Goal: Communication & Community: Answer question/provide support

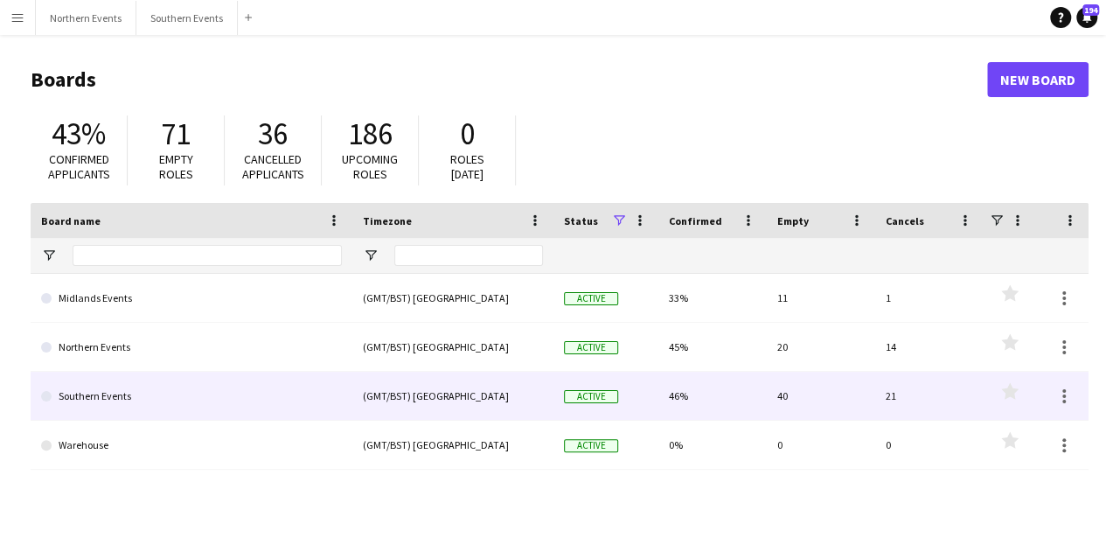
click at [238, 391] on link "Southern Events" at bounding box center [191, 395] width 301 height 49
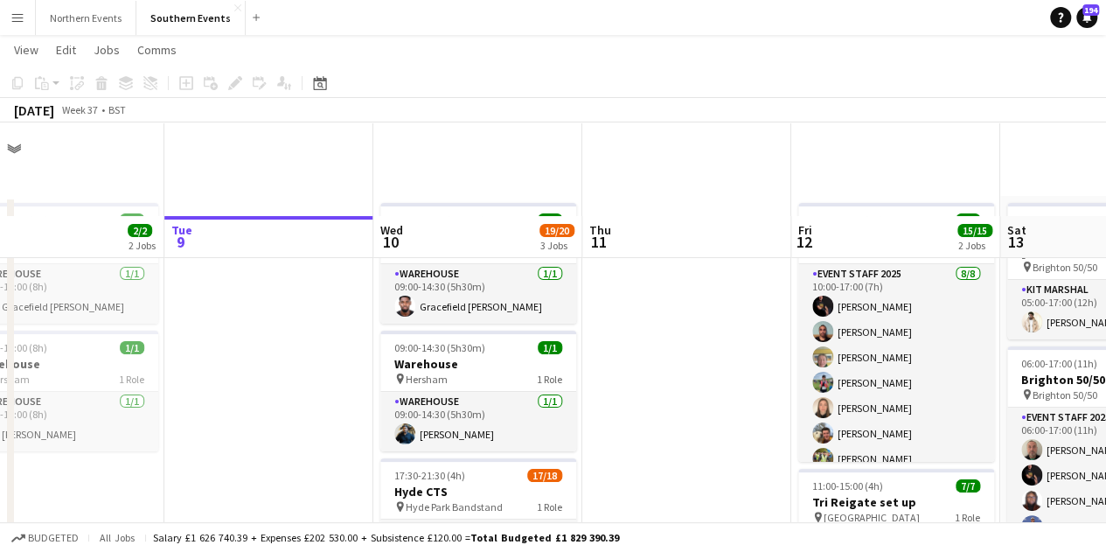
scroll to position [94, 0]
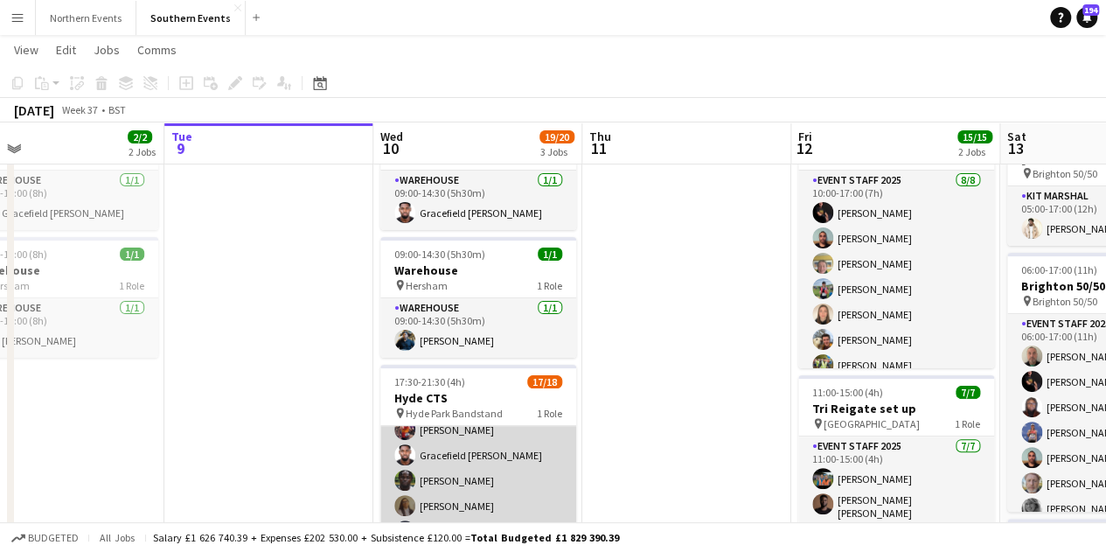
click at [542, 461] on app-card-role "Event Marshal 97A 17/18 17:30-21:30 (4h) Ekow Tachie-Mensah Karen King Nick Mar…" at bounding box center [478, 455] width 196 height 490
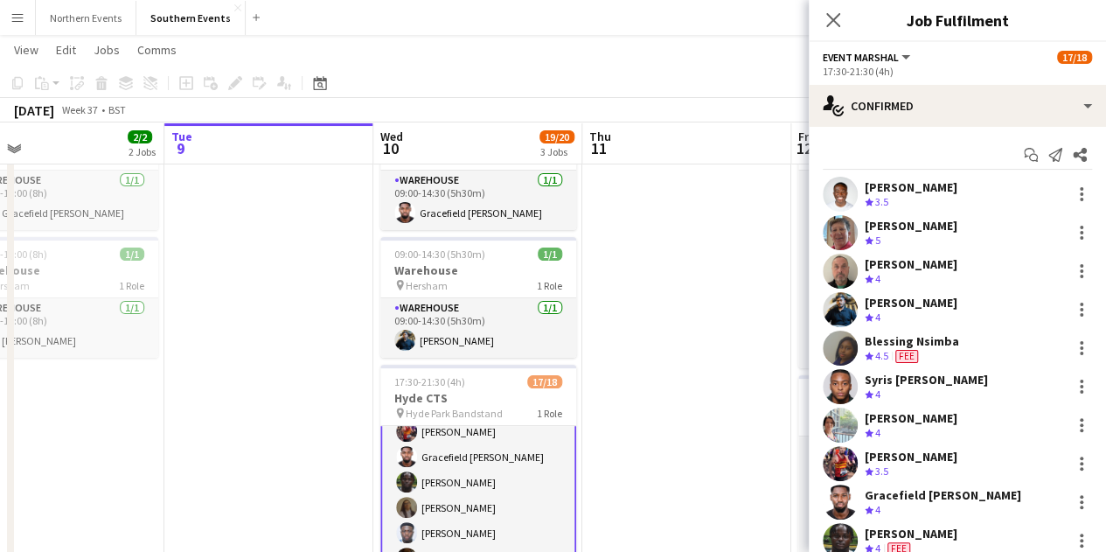
scroll to position [218, 0]
click at [1029, 160] on icon at bounding box center [1033, 158] width 9 height 9
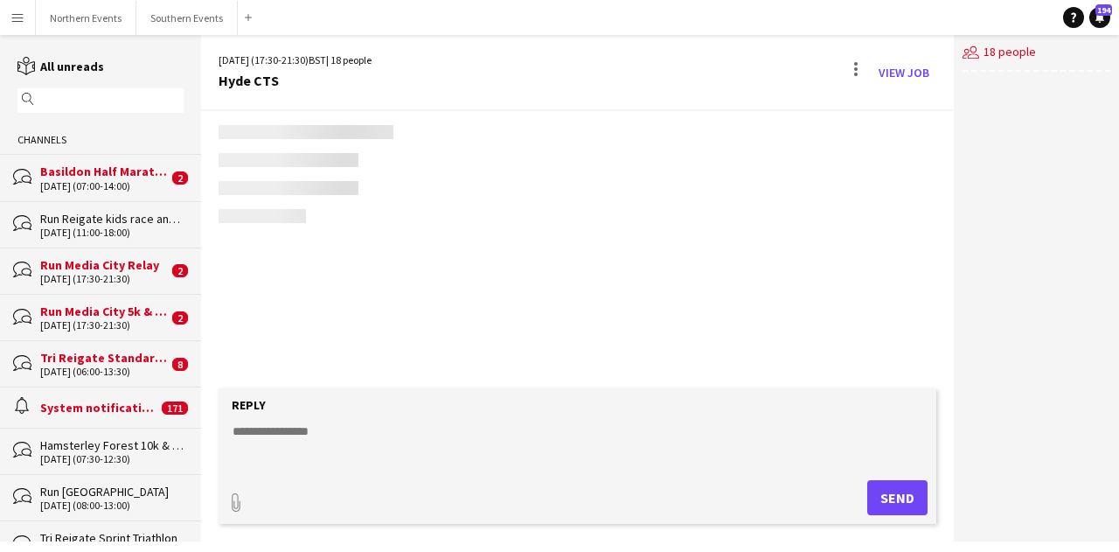
scroll to position [2128, 0]
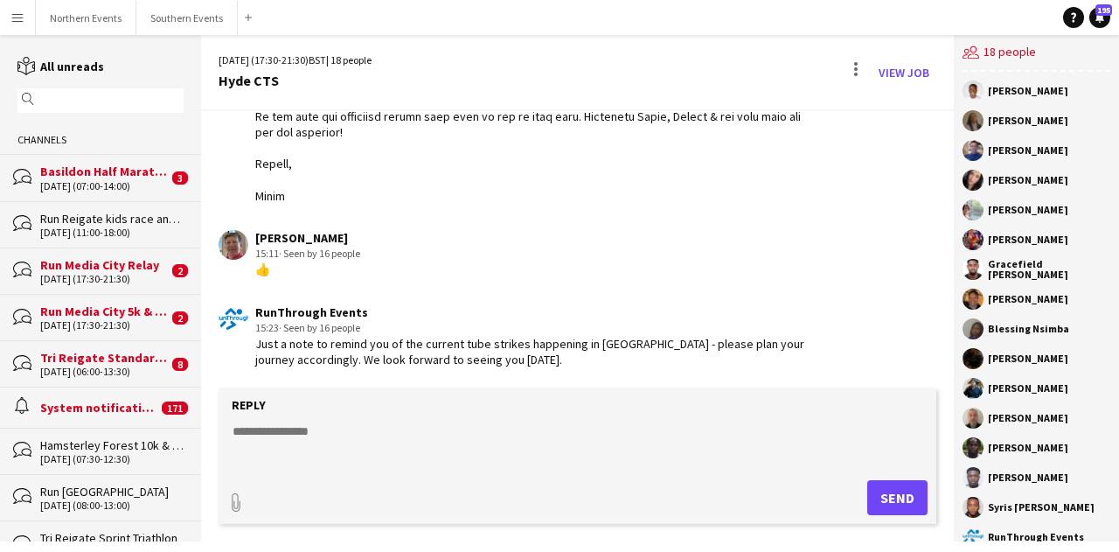
click at [580, 420] on form "Reply paperclip Send" at bounding box center [578, 455] width 718 height 135
click at [514, 419] on form "Reply paperclip Send" at bounding box center [578, 455] width 718 height 135
click at [496, 443] on textarea at bounding box center [581, 444] width 700 height 45
click at [397, 427] on textarea at bounding box center [581, 444] width 700 height 45
click at [371, 424] on textarea at bounding box center [581, 444] width 700 height 45
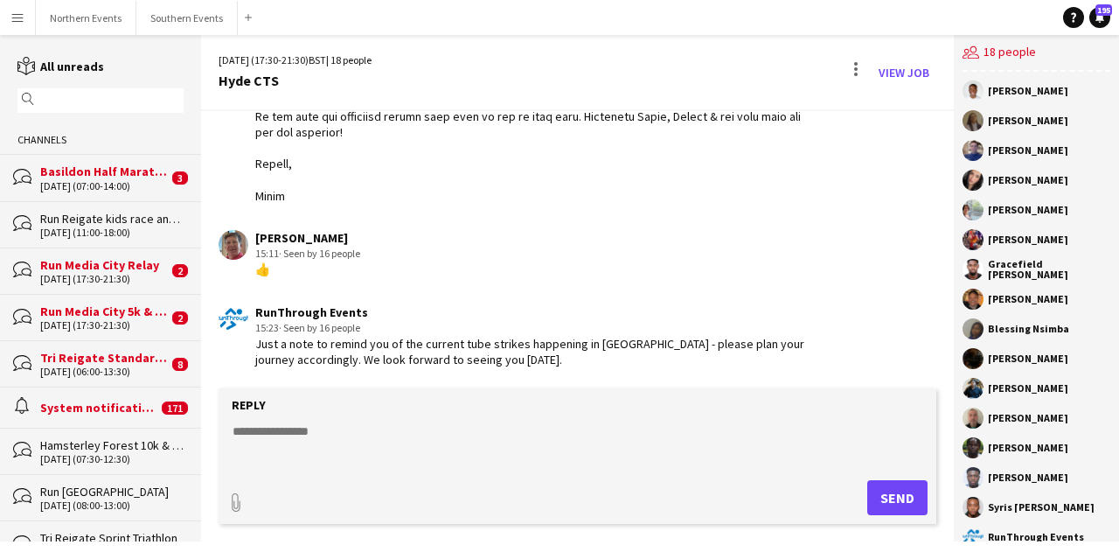
paste textarea "**********"
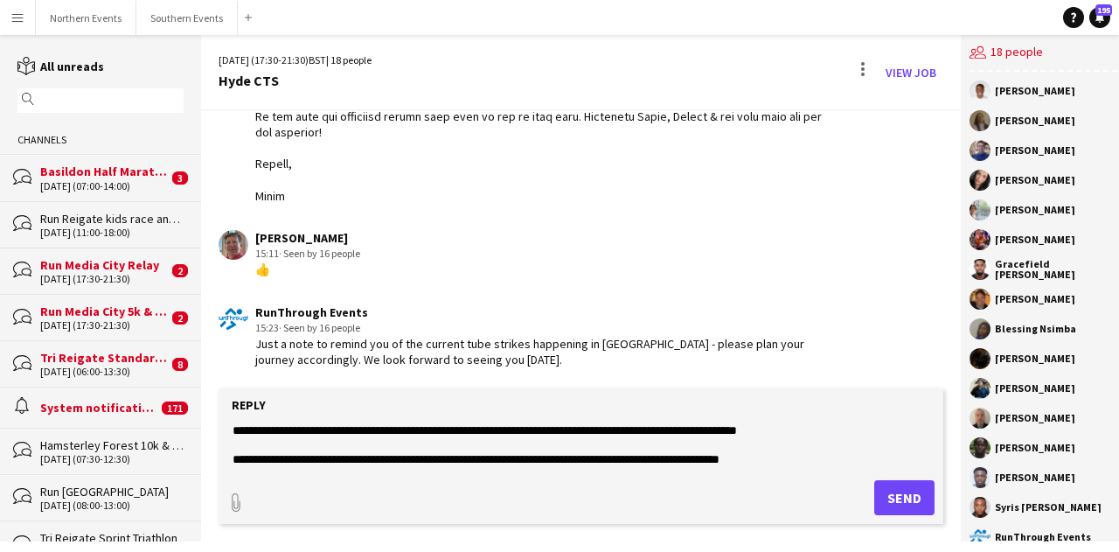
scroll to position [154, 0]
type textarea "**********"
type input "**********"
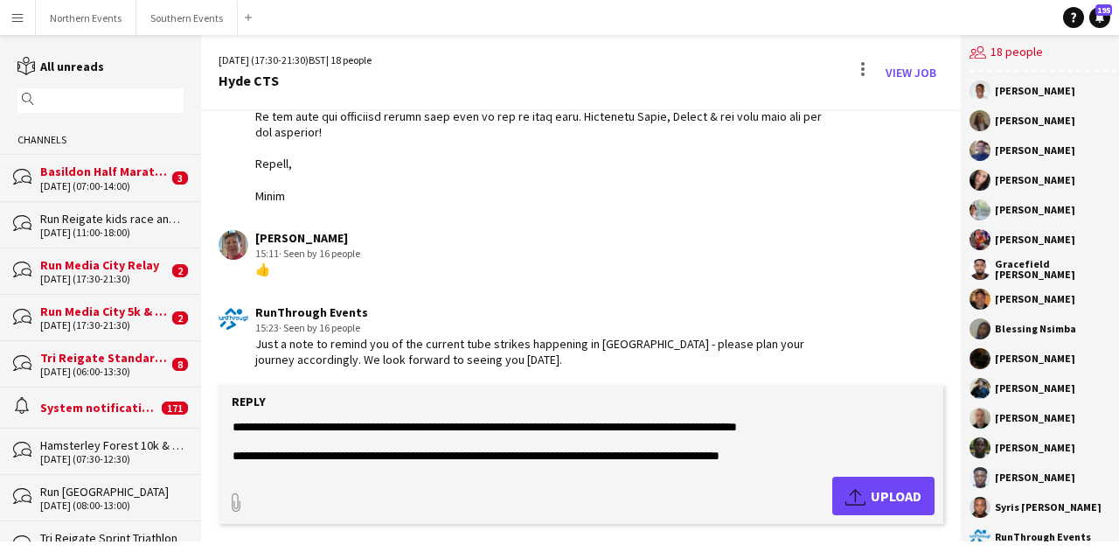
scroll to position [0, 0]
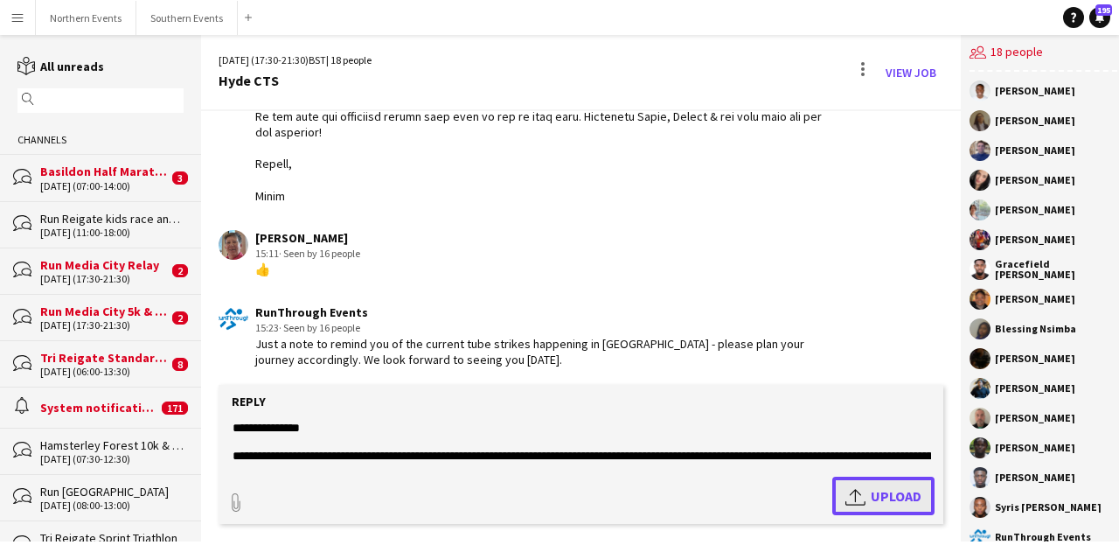
click at [860, 492] on app-icon "Upload" at bounding box center [857, 495] width 25 height 21
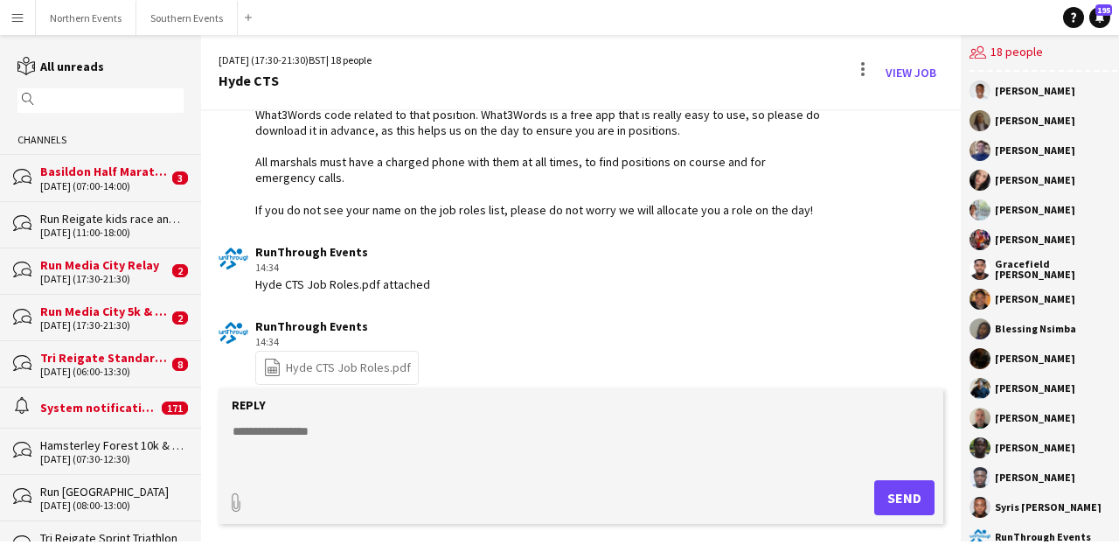
scroll to position [2624, 0]
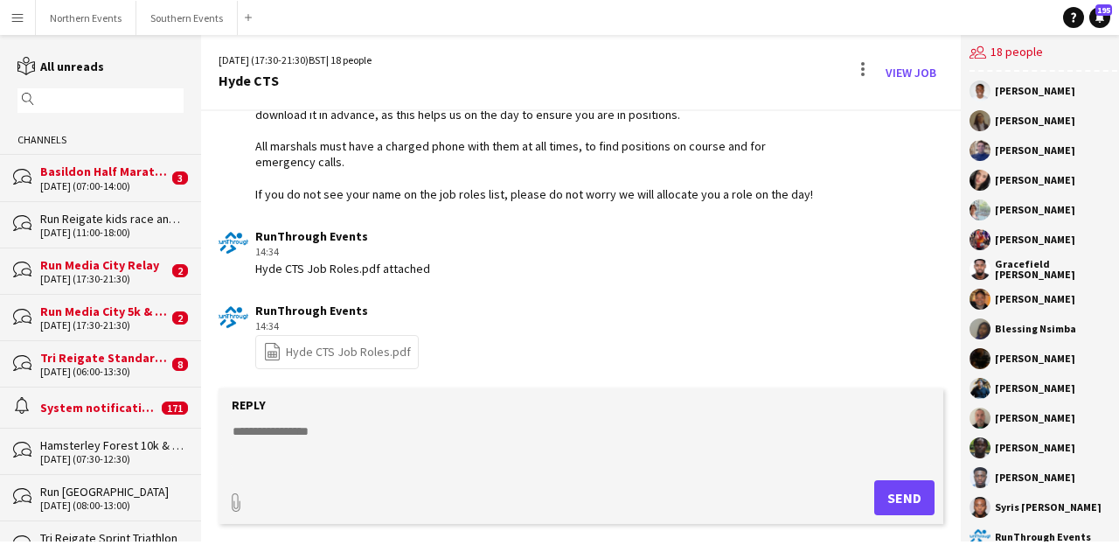
click at [341, 342] on link "file-spreadsheet Hyde CTS Job Roles.pdf" at bounding box center [337, 352] width 148 height 20
click at [439, 441] on textarea at bounding box center [581, 444] width 700 height 45
click at [401, 426] on textarea at bounding box center [581, 444] width 700 height 45
paste textarea "**********"
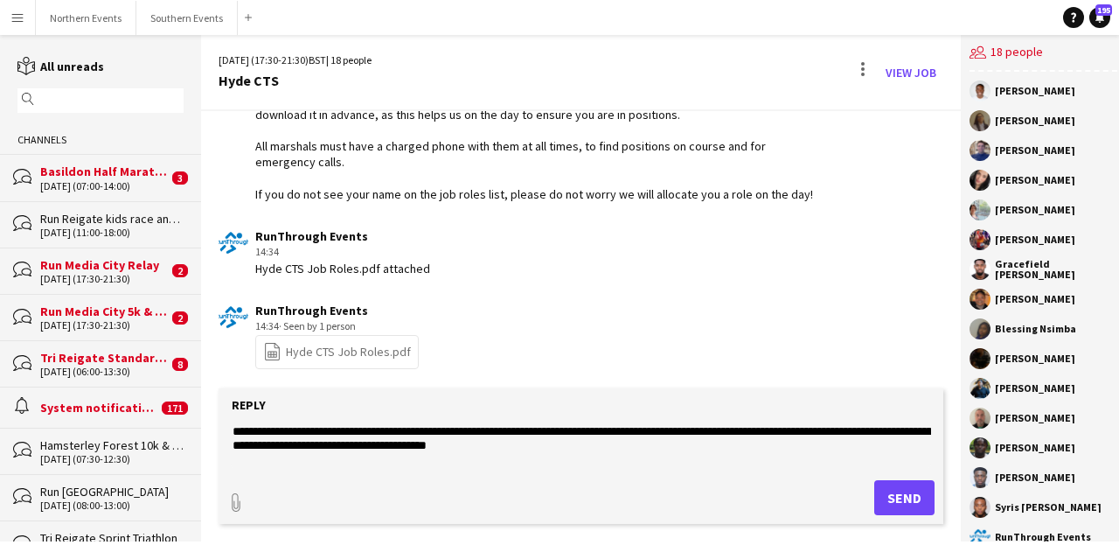
type textarea "**********"
click at [894, 496] on button "Send" at bounding box center [904, 497] width 60 height 35
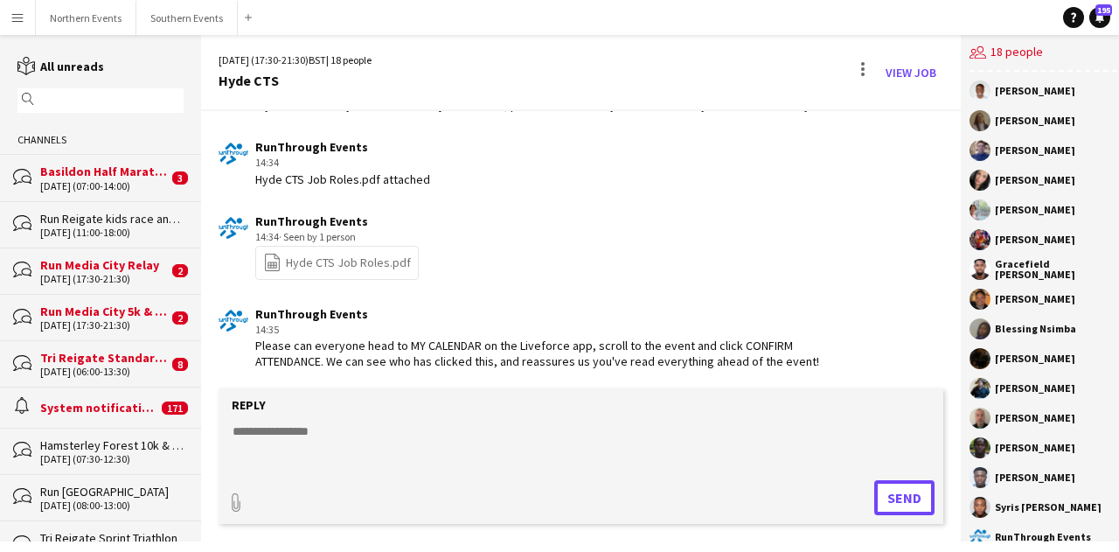
scroll to position [2714, 0]
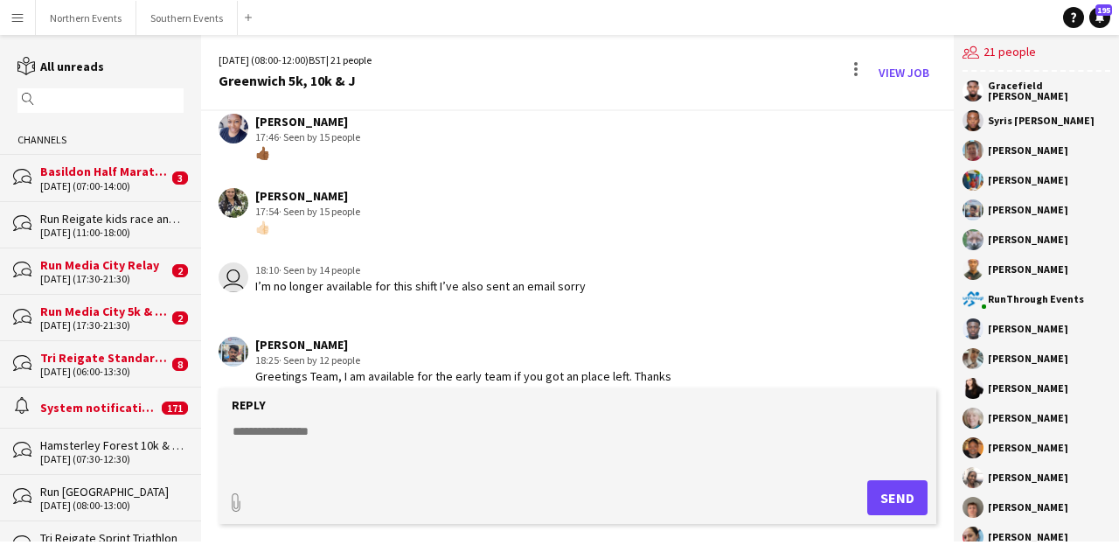
scroll to position [2628, 0]
